Goal: Information Seeking & Learning: Learn about a topic

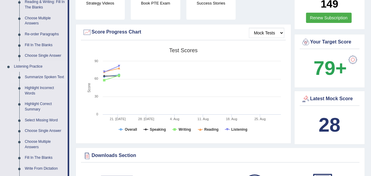
scroll to position [220, 0]
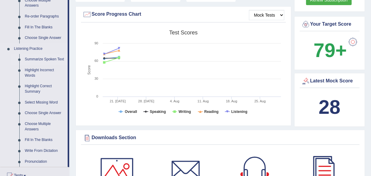
click at [46, 60] on link "Summarize Spoken Text" at bounding box center [45, 59] width 46 height 11
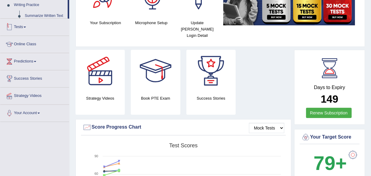
scroll to position [212, 0]
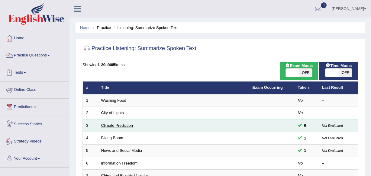
click at [107, 123] on link "Climate Prediction" at bounding box center [117, 125] width 32 height 5
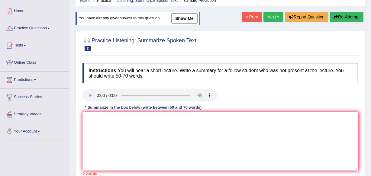
scroll to position [55, 0]
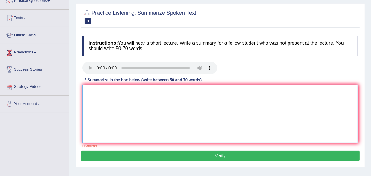
click at [111, 95] on textarea at bounding box center [219, 114] width 275 height 59
click at [112, 95] on textarea at bounding box center [219, 114] width 275 height 59
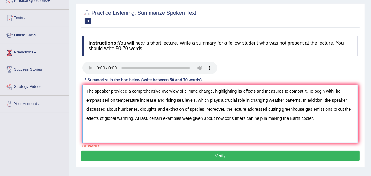
click at [332, 108] on textarea "The speaker provided a comprehensive overview of climate change, highlighting i…" at bounding box center [219, 114] width 275 height 59
click at [194, 98] on textarea "The speaker provided a comprehensive overview of climate change, highlighting i…" at bounding box center [219, 114] width 275 height 59
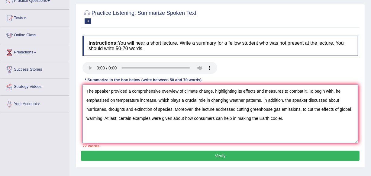
click at [339, 109] on textarea "The speaker provided a comprehensive overview of climate change, highlighting i…" at bounding box center [219, 114] width 275 height 59
click at [353, 110] on textarea "The speaker provided a comprehensive overview of climate change, highlighting i…" at bounding box center [219, 114] width 275 height 59
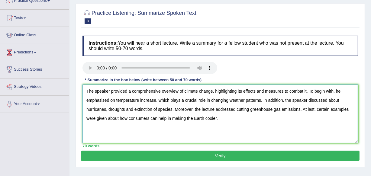
type textarea "The speaker provided a comprehensive overview of climate change, highlighting i…"
click at [262, 156] on button "Verify" at bounding box center [220, 156] width 278 height 10
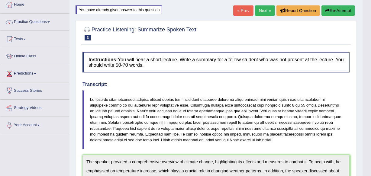
scroll to position [27, 0]
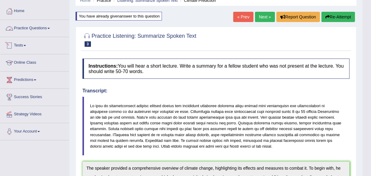
click at [47, 23] on link "Practice Questions" at bounding box center [34, 27] width 69 height 15
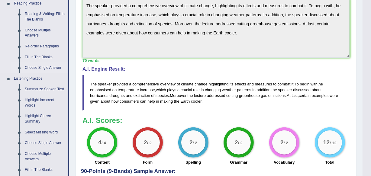
scroll to position [192, 0]
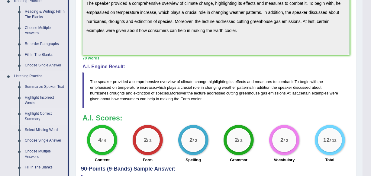
click at [36, 117] on link "Highlight Correct Summary" at bounding box center [45, 116] width 46 height 16
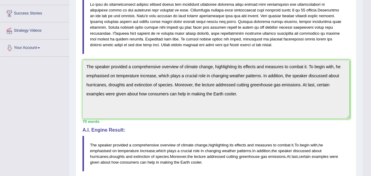
scroll to position [219, 0]
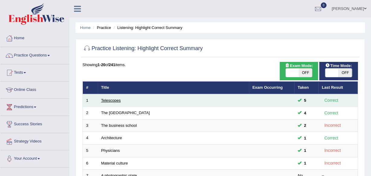
click at [116, 101] on link "Telescopes" at bounding box center [111, 100] width 20 height 5
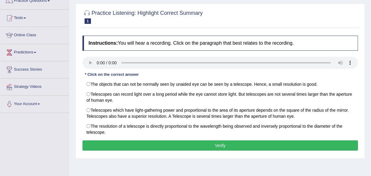
scroll to position [27, 0]
